Goal: Consume media (video, audio): Consume media (video, audio)

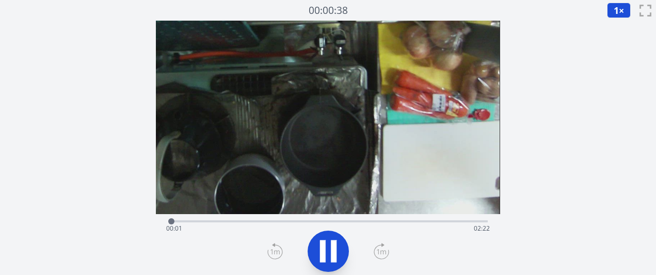
click at [381, 253] on icon at bounding box center [380, 251] width 15 height 17
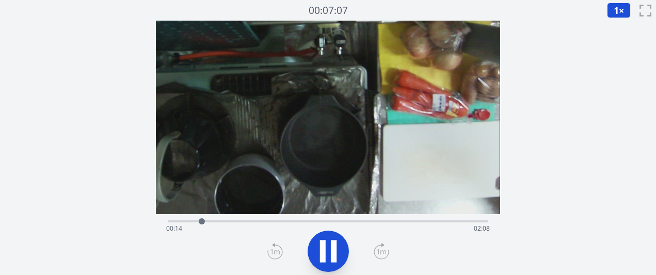
click at [381, 253] on icon at bounding box center [380, 251] width 15 height 17
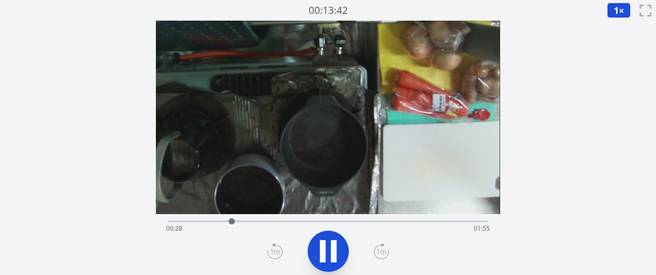
click at [381, 253] on icon at bounding box center [380, 251] width 15 height 17
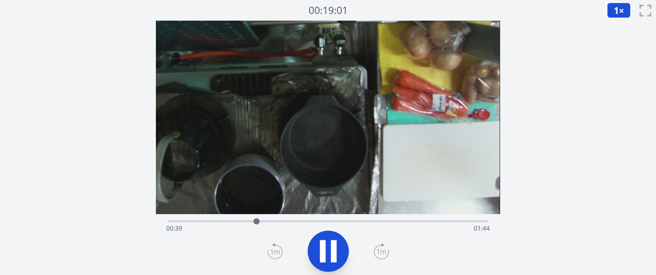
click at [381, 253] on icon at bounding box center [380, 251] width 15 height 17
click at [275, 253] on icon at bounding box center [274, 251] width 15 height 17
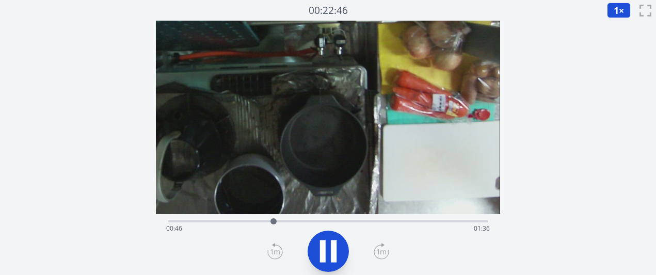
click at [275, 253] on icon at bounding box center [274, 251] width 15 height 17
click at [383, 249] on icon at bounding box center [380, 251] width 15 height 17
click at [384, 249] on icon at bounding box center [380, 251] width 15 height 17
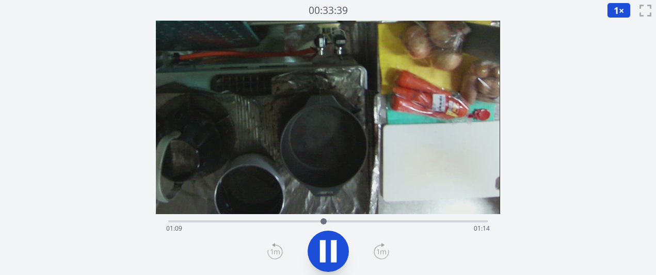
click at [384, 249] on icon at bounding box center [380, 251] width 15 height 17
click at [384, 248] on icon at bounding box center [380, 251] width 15 height 17
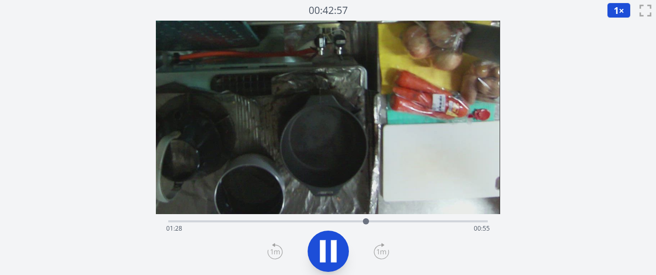
click at [384, 248] on icon at bounding box center [380, 251] width 15 height 17
click at [385, 248] on icon at bounding box center [380, 251] width 15 height 17
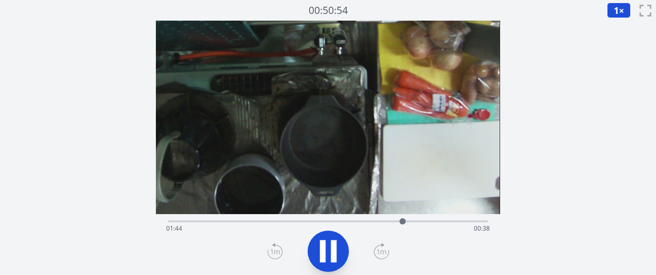
click at [385, 248] on icon at bounding box center [380, 251] width 15 height 17
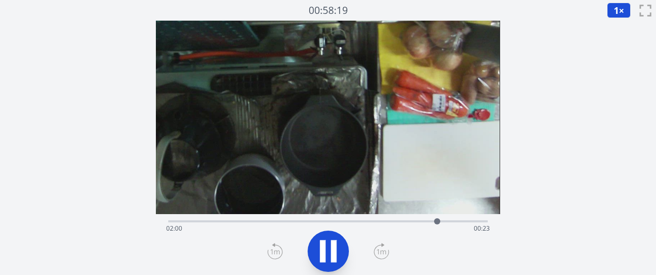
click at [385, 248] on icon at bounding box center [380, 251] width 15 height 17
click at [386, 248] on icon at bounding box center [380, 251] width 15 height 17
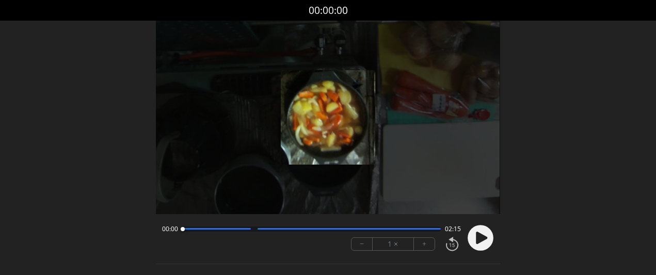
click at [422, 243] on font "+" at bounding box center [424, 244] width 4 height 12
click at [474, 243] on circle at bounding box center [480, 238] width 26 height 26
click at [364, 246] on button "−" at bounding box center [361, 244] width 21 height 12
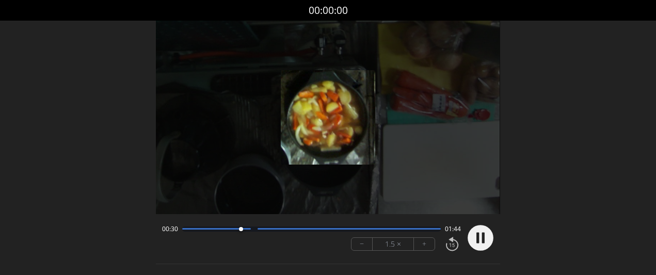
click at [363, 246] on button "−" at bounding box center [361, 244] width 21 height 12
click at [419, 244] on button "+" at bounding box center [424, 244] width 21 height 12
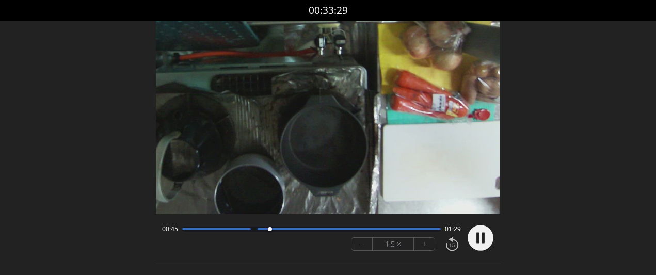
click at [420, 241] on button "+" at bounding box center [424, 244] width 21 height 12
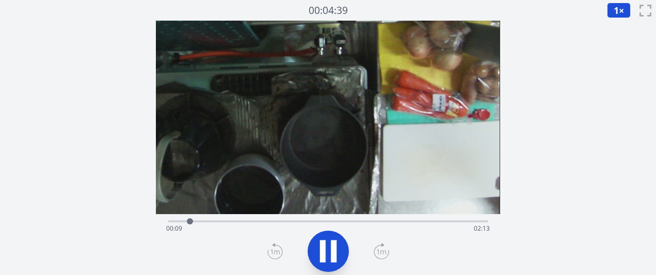
click at [336, 222] on div "経過時間: 00:09 残り時間: 02:13" at bounding box center [327, 228] width 323 height 17
click at [315, 221] on div "経過時間: 01:15 残り時間: 01:07" at bounding box center [327, 228] width 323 height 17
click at [303, 221] on div "経過時間: 01:06 残り時間: 01:17" at bounding box center [327, 228] width 323 height 17
click at [300, 221] on div at bounding box center [304, 221] width 15 height 15
click at [378, 249] on icon at bounding box center [381, 251] width 9 height 5
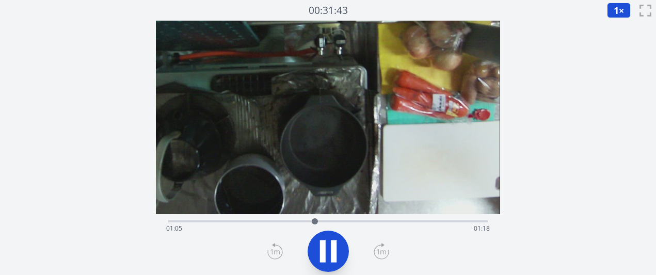
click at [315, 240] on icon at bounding box center [328, 251] width 29 height 29
click at [317, 250] on icon at bounding box center [328, 251] width 29 height 29
click at [387, 223] on div "経過時間: 01:06 残り時間: 01:16" at bounding box center [327, 228] width 323 height 17
click at [406, 223] on div "経過時間: 01:37 残り時間: 00:45" at bounding box center [327, 228] width 323 height 17
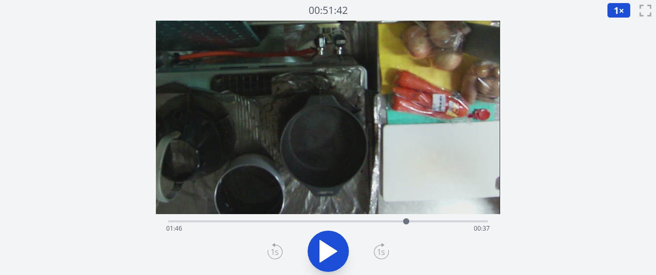
click at [399, 223] on div at bounding box center [405, 221] width 15 height 15
click at [348, 239] on div at bounding box center [327, 251] width 331 height 50
click at [340, 243] on icon at bounding box center [328, 251] width 29 height 29
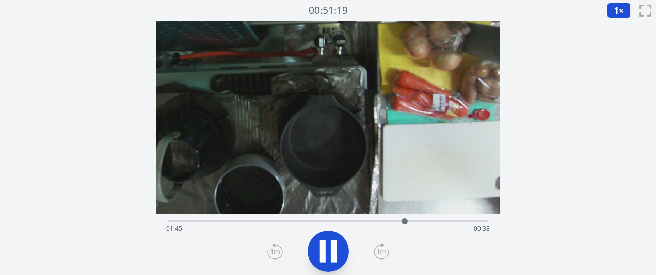
click at [340, 243] on icon at bounding box center [328, 251] width 29 height 29
click at [325, 220] on div "経過時間: 01:45 残り時間: 00:37" at bounding box center [327, 228] width 323 height 17
click at [330, 241] on icon at bounding box center [328, 251] width 29 height 29
click at [325, 245] on icon at bounding box center [328, 251] width 17 height 22
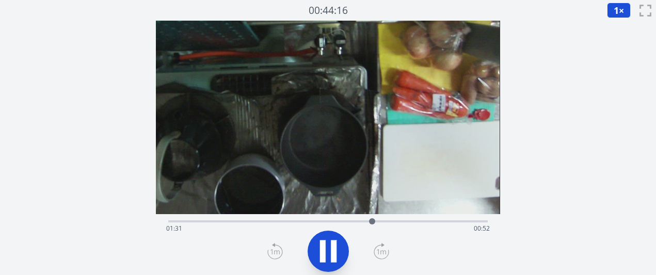
click at [332, 239] on icon at bounding box center [328, 251] width 29 height 29
click at [336, 237] on icon at bounding box center [328, 251] width 29 height 29
click at [336, 220] on div "経過時間: 01:36 残り時間: 00:47" at bounding box center [327, 228] width 323 height 17
click at [317, 220] on div "経過時間: 01:15 残り時間: 01:08" at bounding box center [327, 228] width 323 height 17
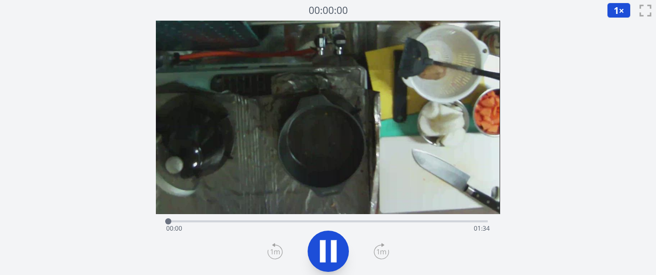
click at [376, 253] on icon at bounding box center [380, 251] width 15 height 17
click at [383, 253] on icon at bounding box center [380, 251] width 15 height 17
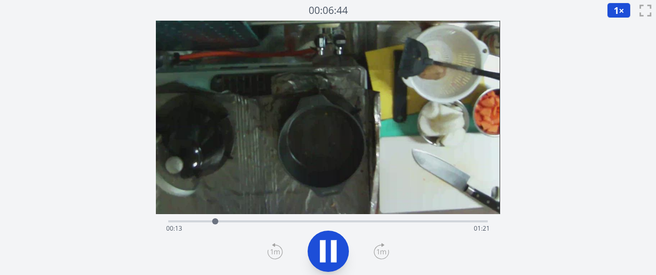
click at [383, 253] on icon at bounding box center [380, 251] width 15 height 17
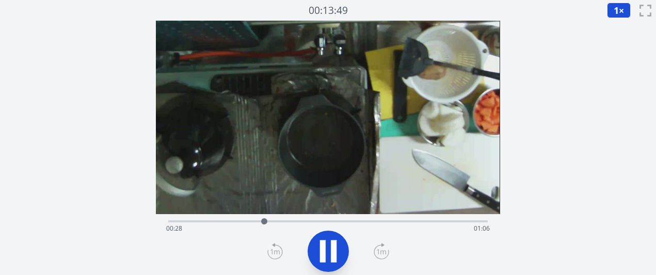
click at [385, 255] on icon at bounding box center [380, 251] width 15 height 17
click at [296, 217] on div "経過時間: 00:40 残り時間: 00:53" at bounding box center [327, 220] width 319 height 12
click at [279, 217] on div "経過時間: 00:38 残り時間: 00:56" at bounding box center [327, 220] width 319 height 12
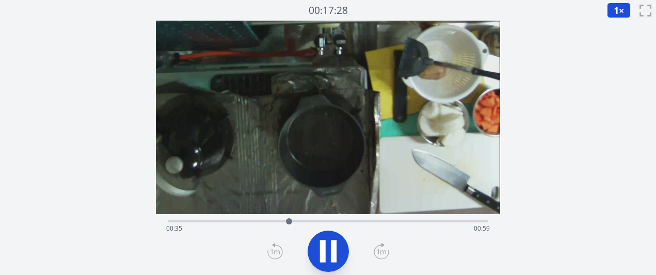
click at [378, 253] on icon at bounding box center [381, 251] width 9 height 5
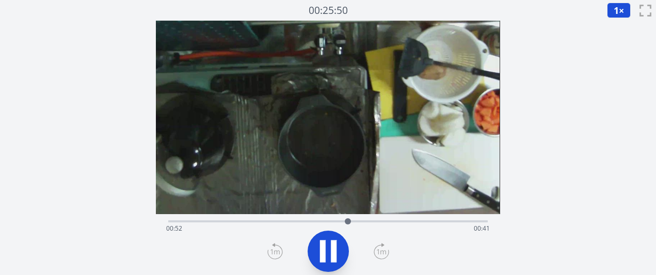
click at [378, 253] on icon at bounding box center [381, 251] width 9 height 5
click at [378, 253] on icon at bounding box center [380, 251] width 15 height 17
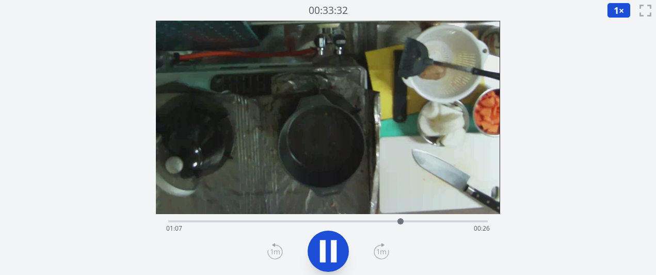
click at [378, 253] on icon at bounding box center [380, 251] width 15 height 17
click at [379, 253] on icon at bounding box center [380, 251] width 15 height 17
click at [379, 254] on icon at bounding box center [380, 251] width 15 height 17
click at [320, 251] on icon at bounding box center [323, 251] width 6 height 22
